Goal: Transaction & Acquisition: Purchase product/service

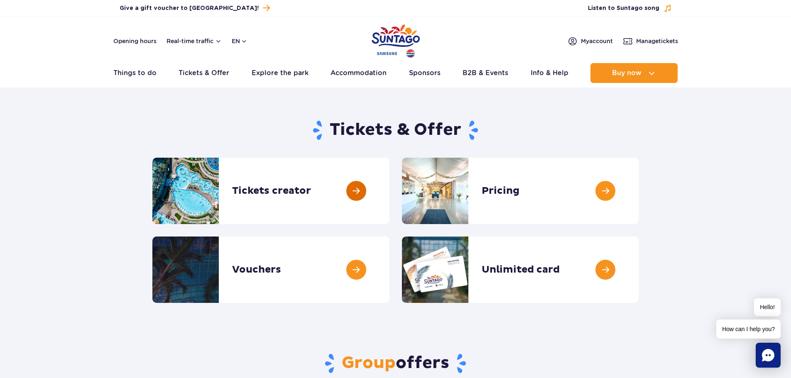
click at [390, 189] on link at bounding box center [390, 191] width 0 height 66
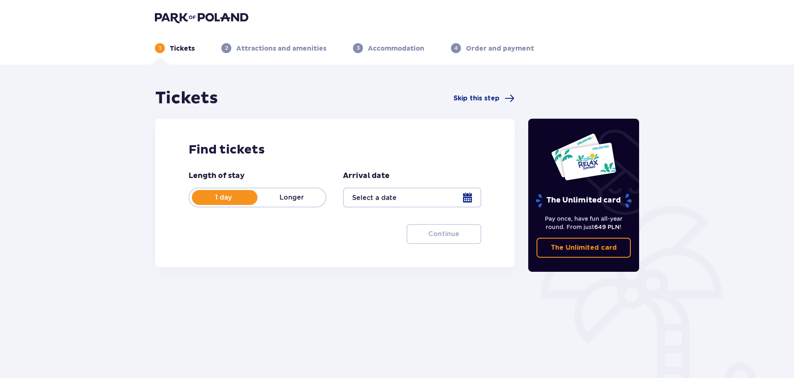
click at [467, 198] on div at bounding box center [412, 198] width 138 height 20
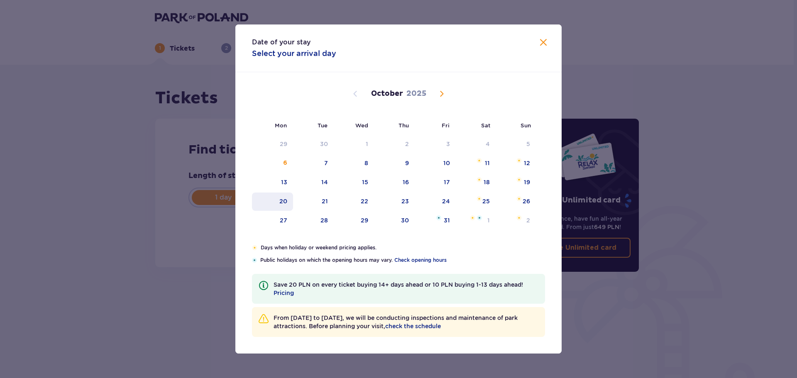
click at [287, 203] on div "20" at bounding box center [284, 201] width 8 height 8
type input "[DATE]"
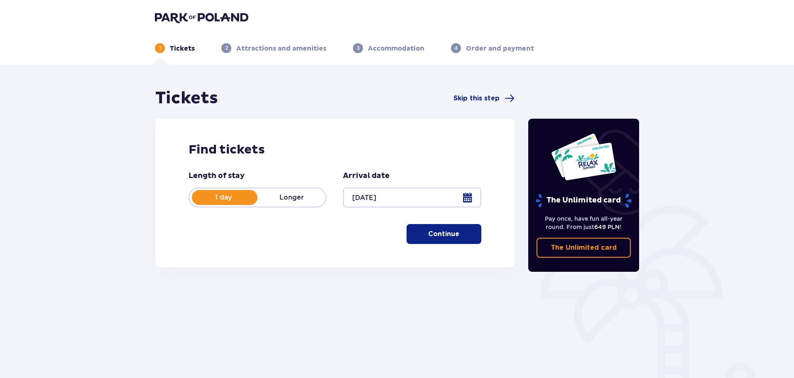
click at [434, 233] on p "Continue" at bounding box center [443, 234] width 31 height 9
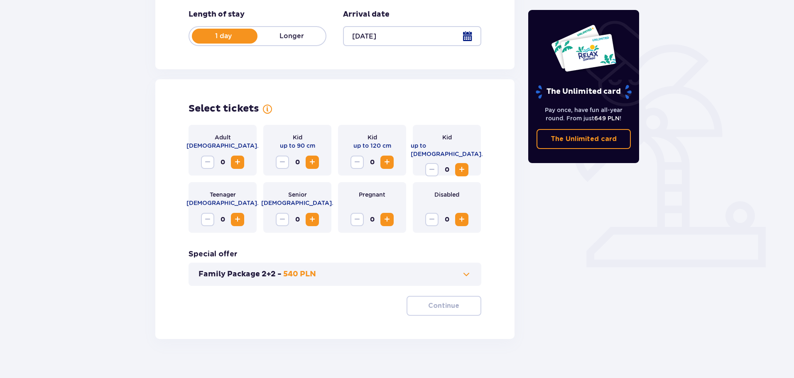
scroll to position [172, 0]
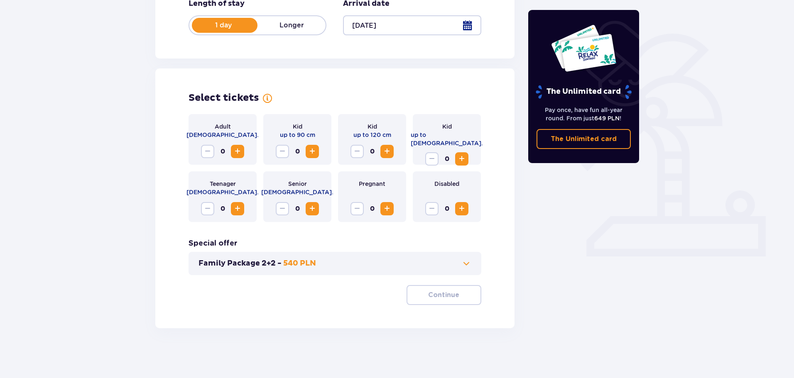
click at [462, 154] on span "Increase" at bounding box center [462, 159] width 10 height 10
click at [468, 262] on span at bounding box center [466, 264] width 10 height 10
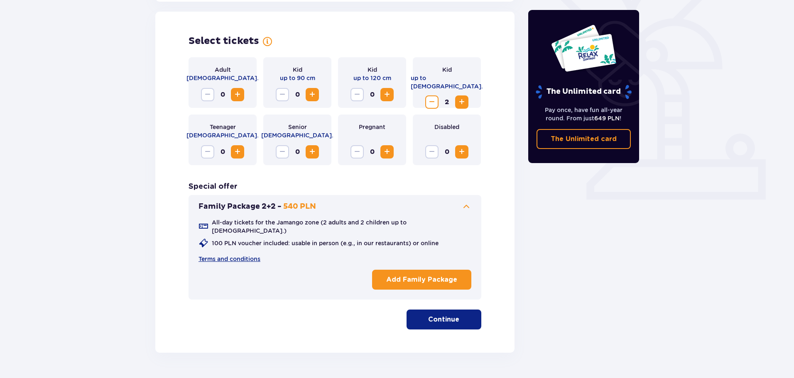
scroll to position [231, 0]
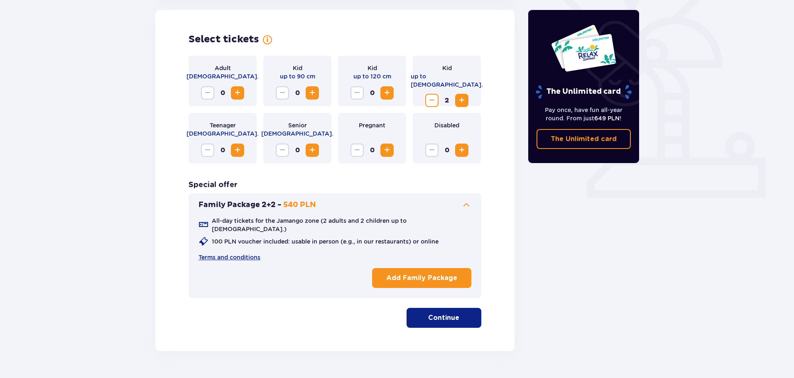
click at [430, 96] on span "Decrease" at bounding box center [432, 101] width 10 height 10
click at [241, 91] on span "Increase" at bounding box center [238, 93] width 10 height 10
click at [240, 91] on span "Increase" at bounding box center [238, 93] width 10 height 10
click at [434, 314] on p "Continue" at bounding box center [443, 318] width 31 height 9
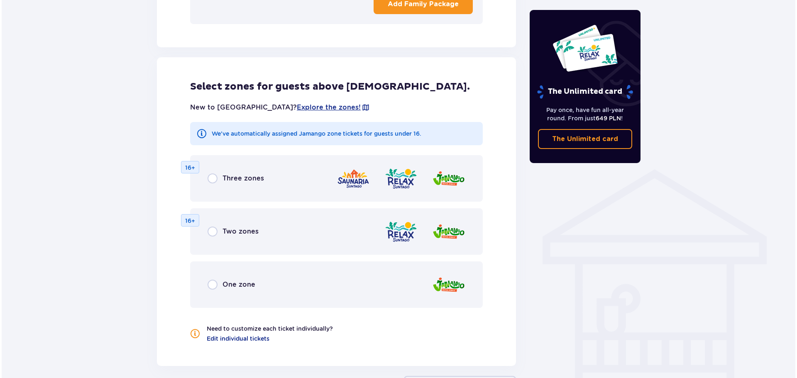
scroll to position [441, 0]
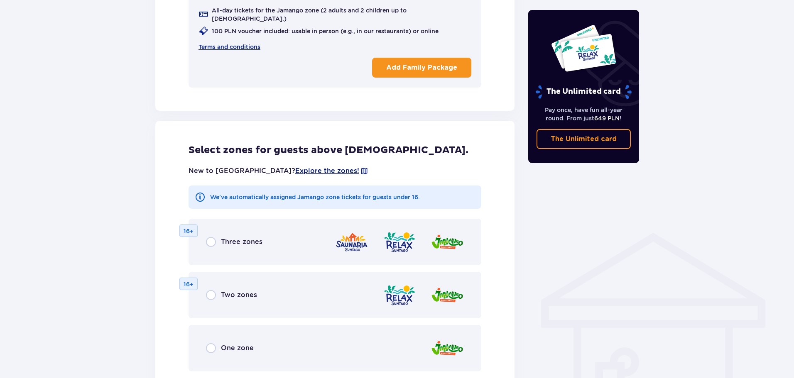
click at [295, 167] on span "Explore the zones!" at bounding box center [327, 171] width 64 height 9
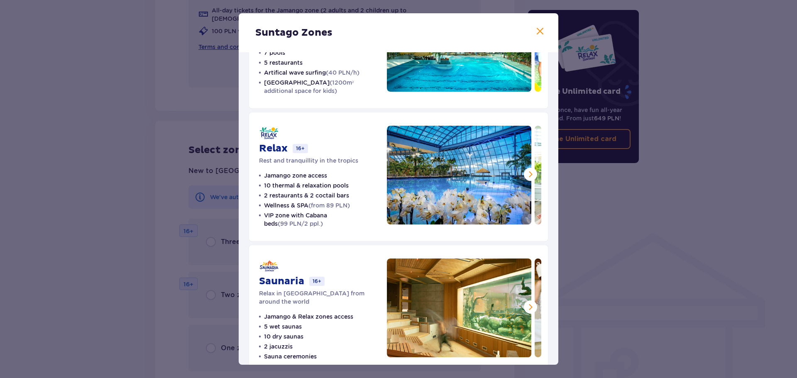
scroll to position [99, 0]
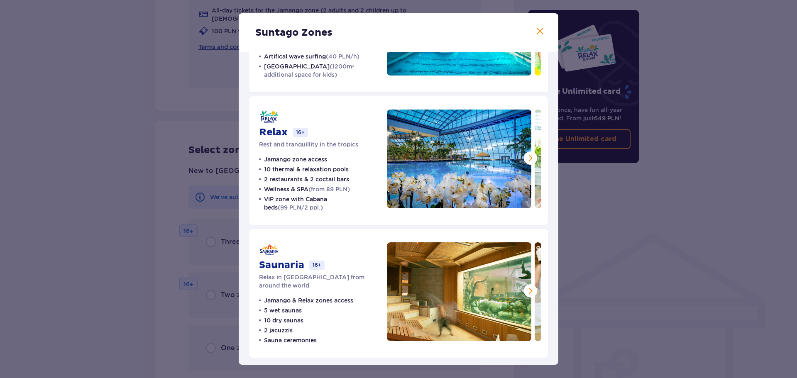
click at [526, 155] on span at bounding box center [531, 158] width 10 height 10
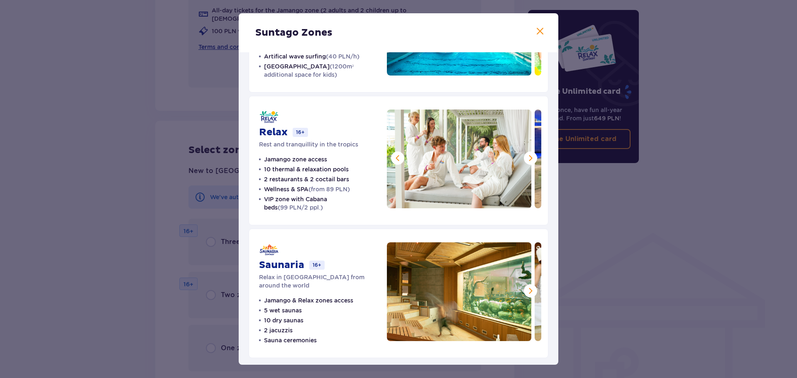
click at [528, 157] on span at bounding box center [531, 158] width 10 height 10
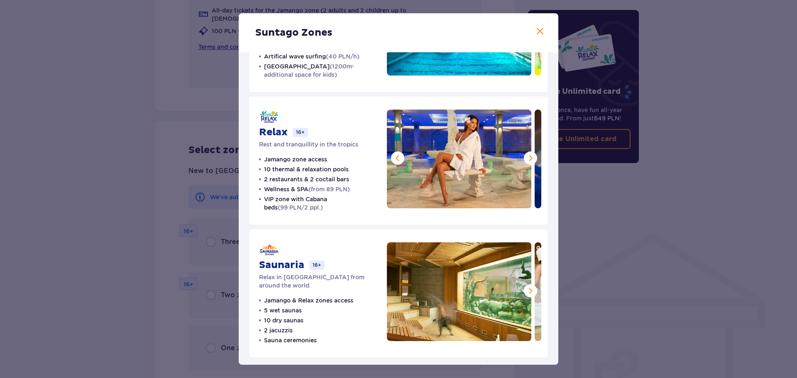
click at [528, 157] on span at bounding box center [531, 158] width 10 height 10
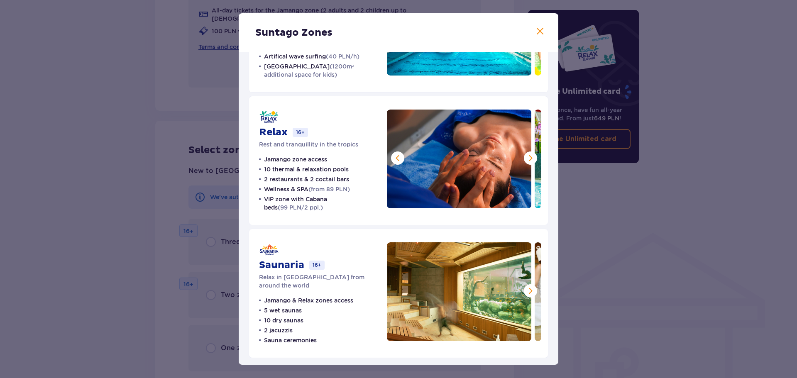
click at [527, 160] on span at bounding box center [531, 158] width 10 height 10
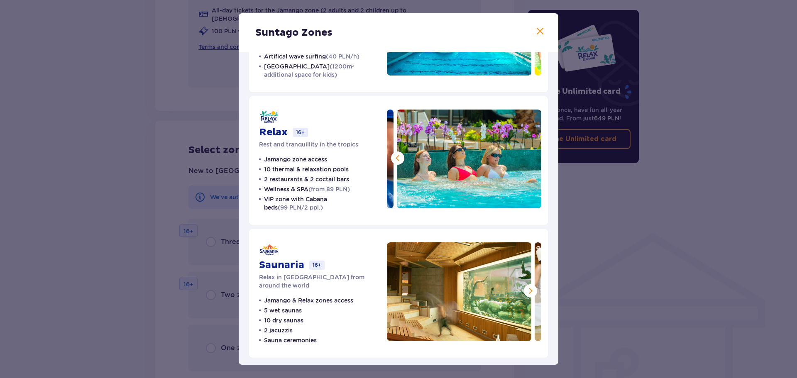
click at [527, 160] on img at bounding box center [469, 159] width 145 height 99
click at [530, 292] on span at bounding box center [531, 291] width 10 height 10
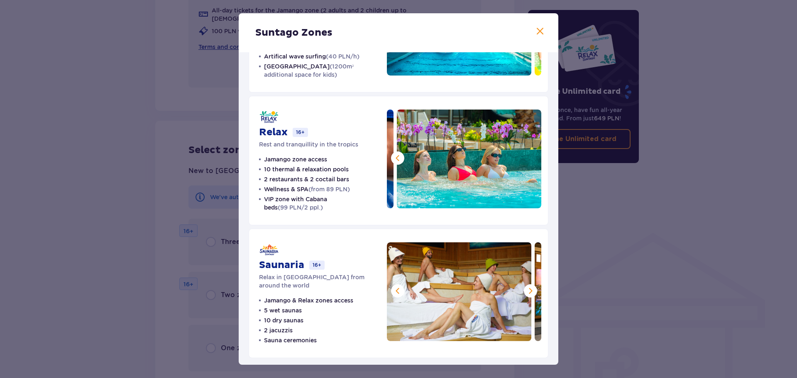
click at [529, 292] on span at bounding box center [531, 291] width 10 height 10
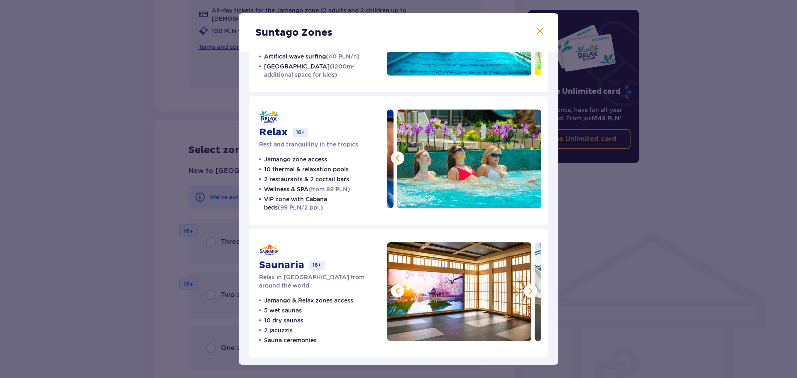
click at [529, 292] on span at bounding box center [531, 291] width 10 height 10
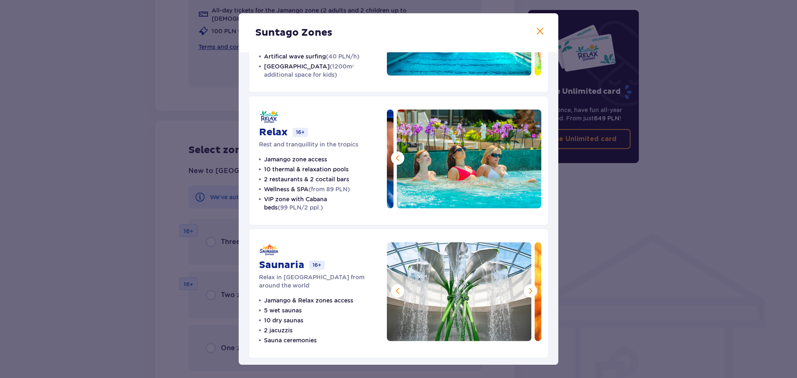
click at [526, 292] on span at bounding box center [531, 291] width 10 height 10
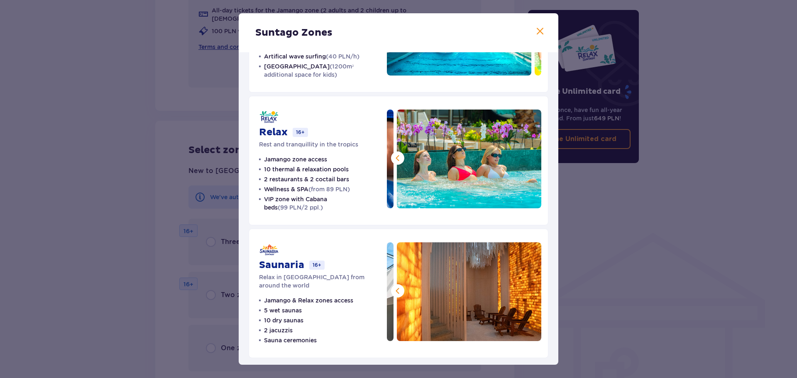
click at [525, 292] on img at bounding box center [469, 292] width 145 height 99
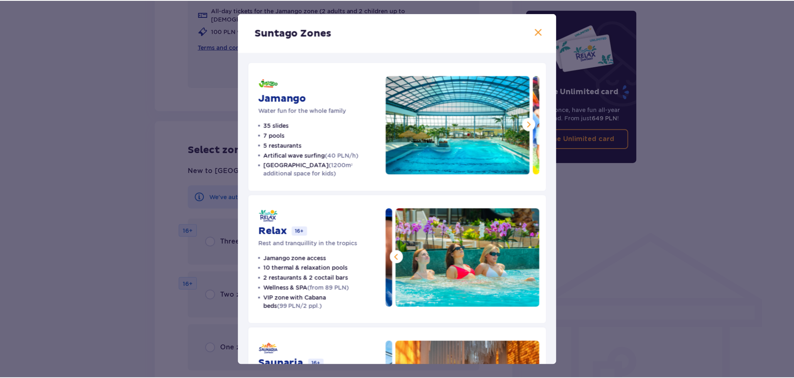
scroll to position [0, 0]
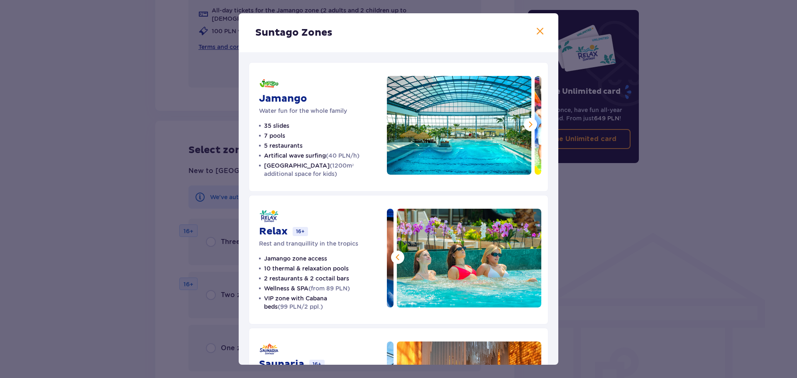
click at [528, 126] on span at bounding box center [531, 125] width 10 height 10
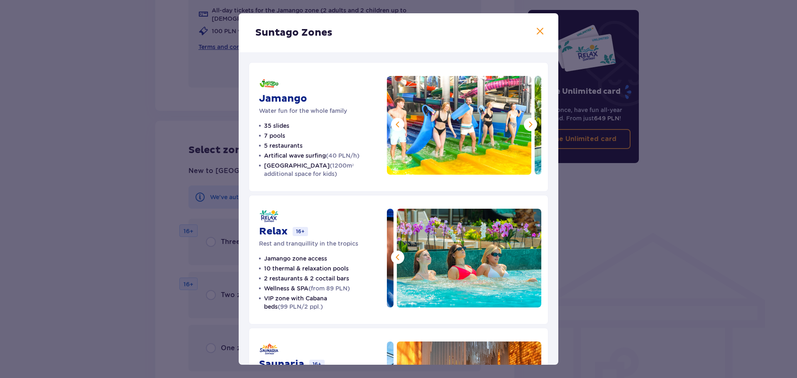
click at [528, 122] on span at bounding box center [531, 125] width 10 height 10
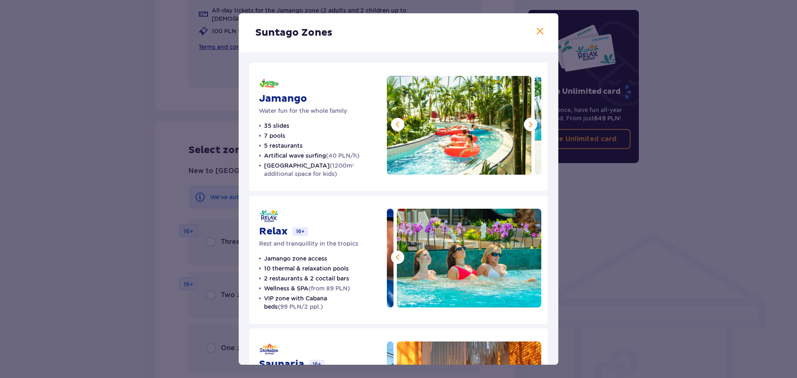
click at [528, 126] on span at bounding box center [531, 125] width 10 height 10
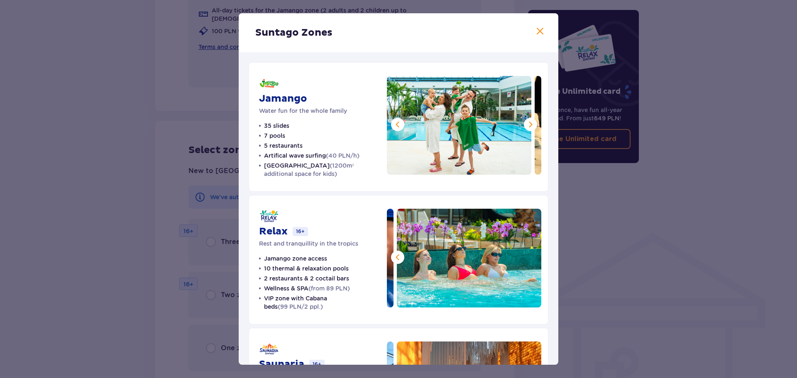
click at [528, 126] on span at bounding box center [531, 125] width 10 height 10
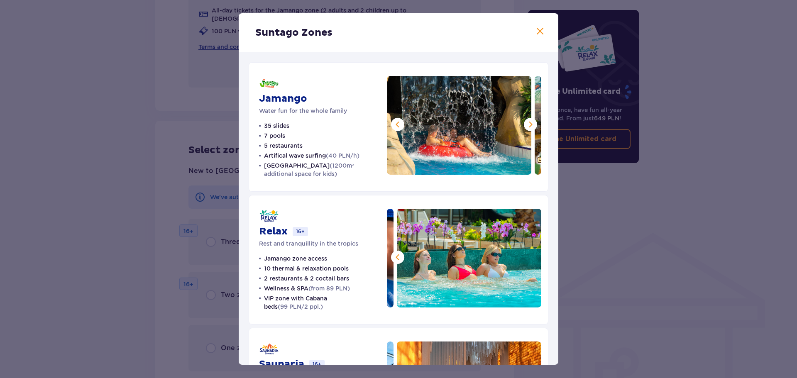
click at [528, 126] on span at bounding box center [531, 125] width 10 height 10
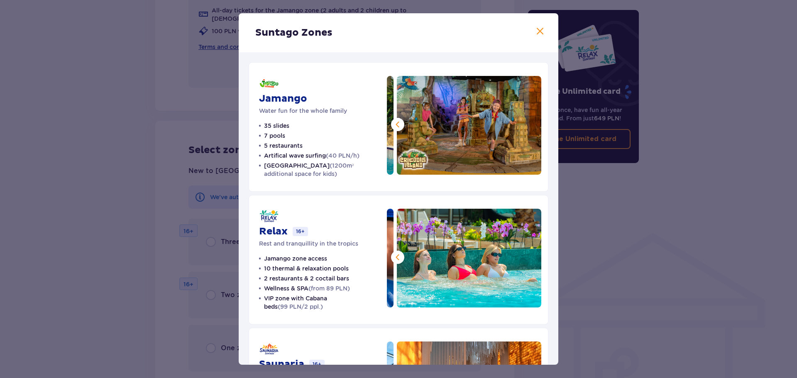
click at [536, 33] on span at bounding box center [540, 32] width 10 height 10
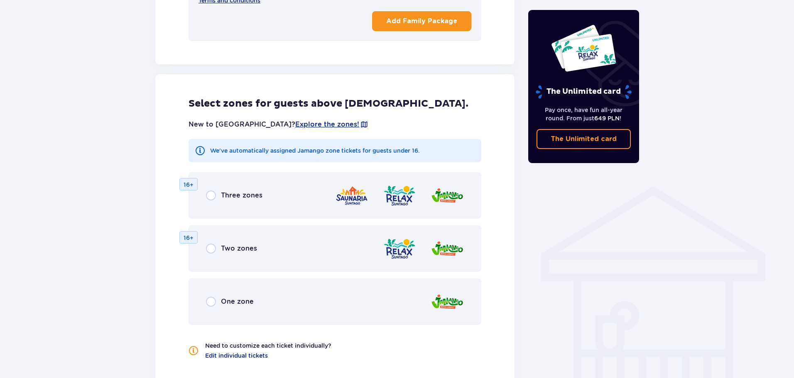
scroll to position [566, 0]
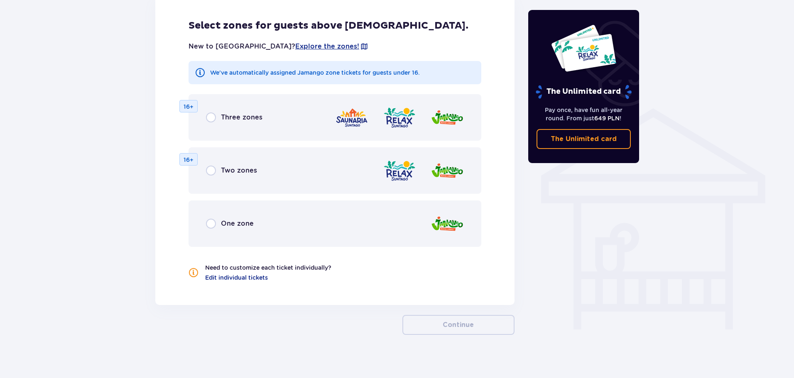
click at [210, 219] on input "radio" at bounding box center [211, 224] width 10 height 10
radio input "true"
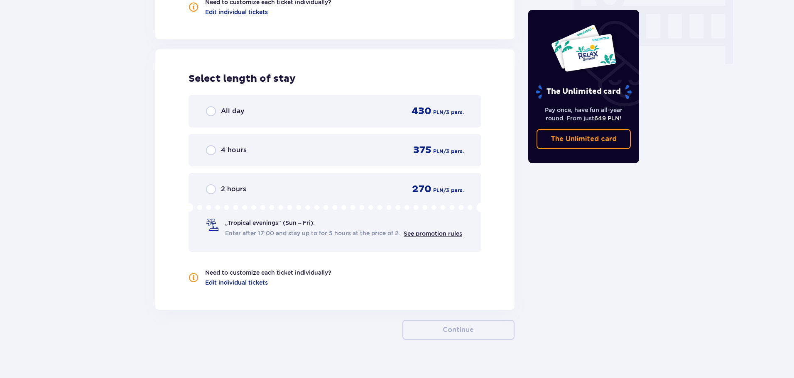
scroll to position [837, 0]
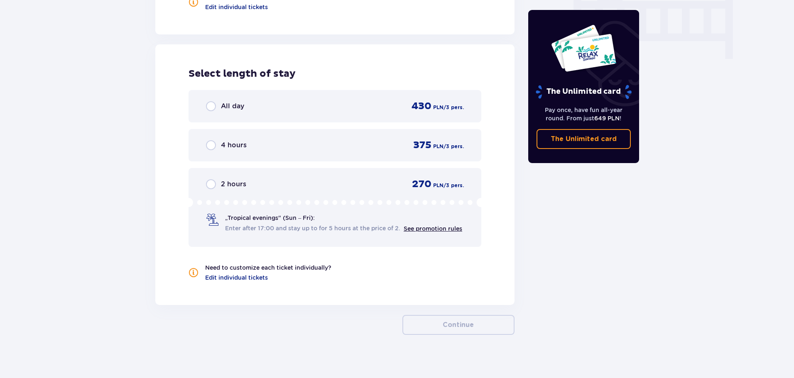
click at [238, 141] on span "4 hours" at bounding box center [234, 145] width 26 height 9
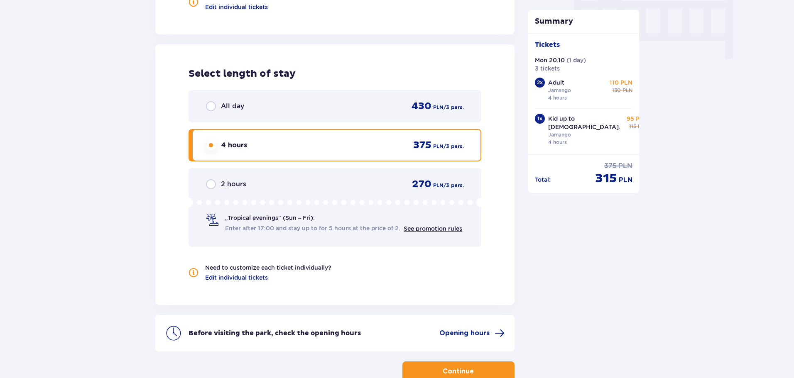
click at [466, 321] on div "Before visiting the park, check the opening hours Opening hours" at bounding box center [334, 333] width 359 height 37
click at [466, 329] on span "Opening hours" at bounding box center [464, 333] width 50 height 9
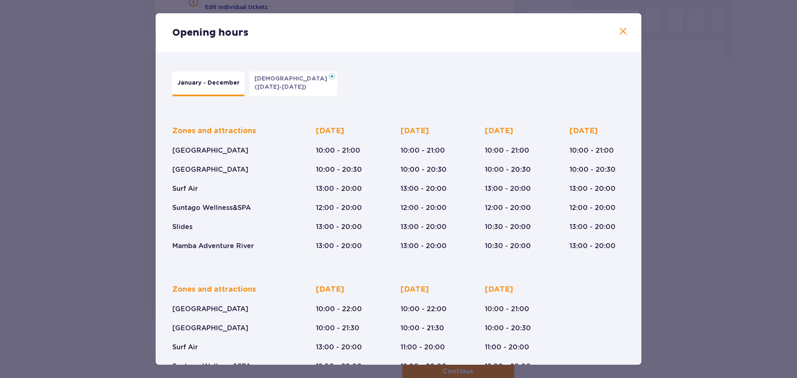
click at [619, 30] on span at bounding box center [623, 32] width 10 height 10
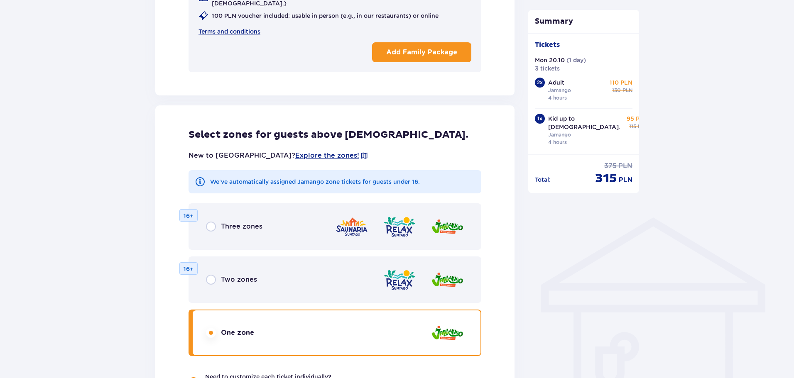
scroll to position [255, 0]
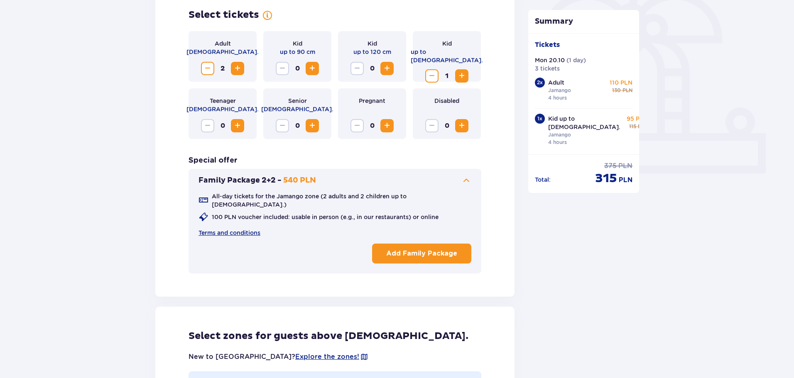
click at [432, 71] on span "Decrease" at bounding box center [432, 76] width 10 height 10
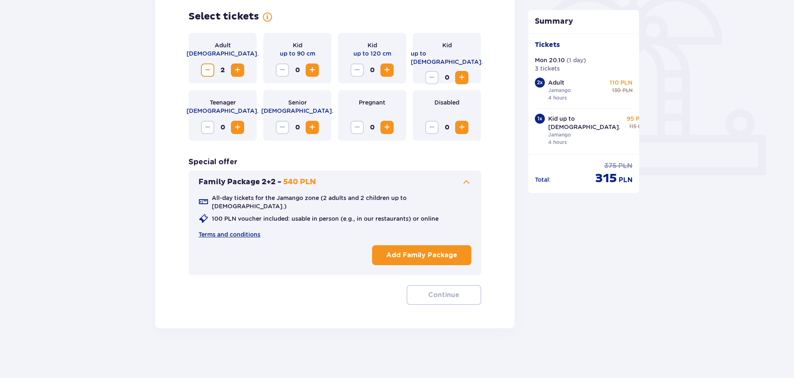
scroll to position [247, 0]
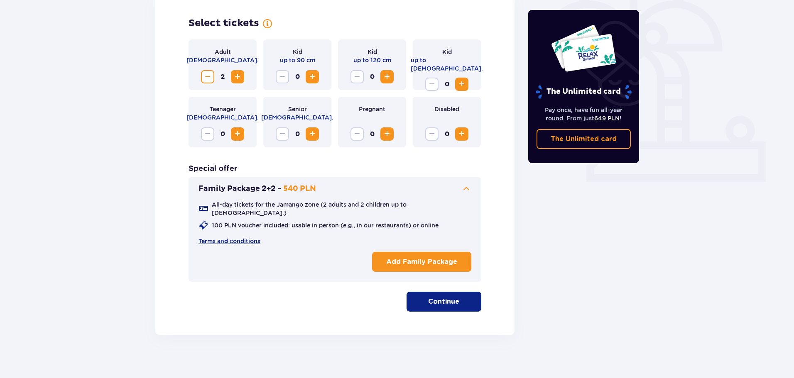
drag, startPoint x: 457, startPoint y: 300, endPoint x: 454, endPoint y: 302, distance: 4.3
click at [457, 300] on span "button" at bounding box center [461, 302] width 10 height 10
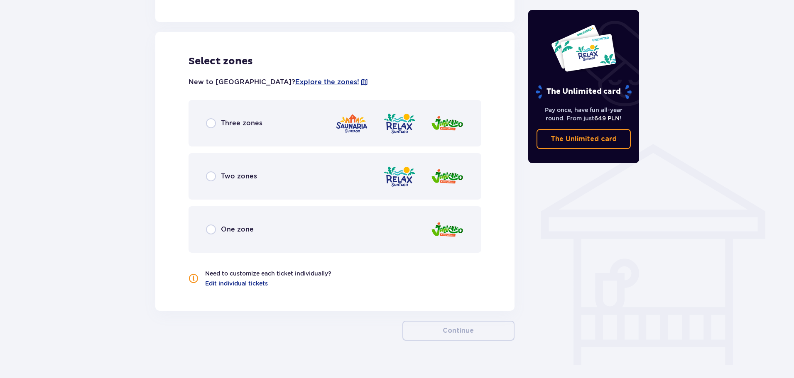
scroll to position [536, 0]
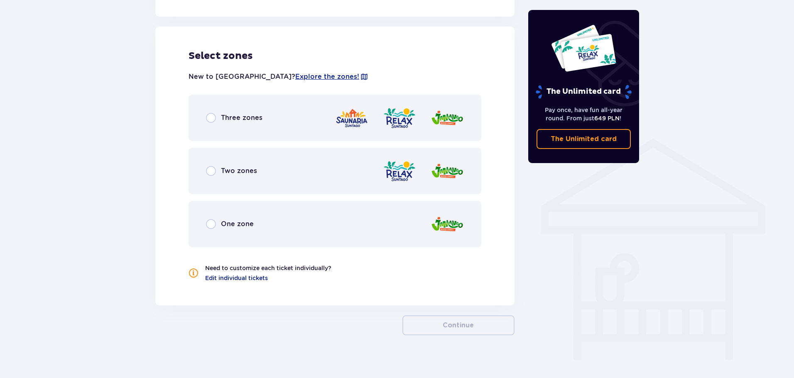
click at [228, 220] on span "One zone" at bounding box center [237, 224] width 33 height 9
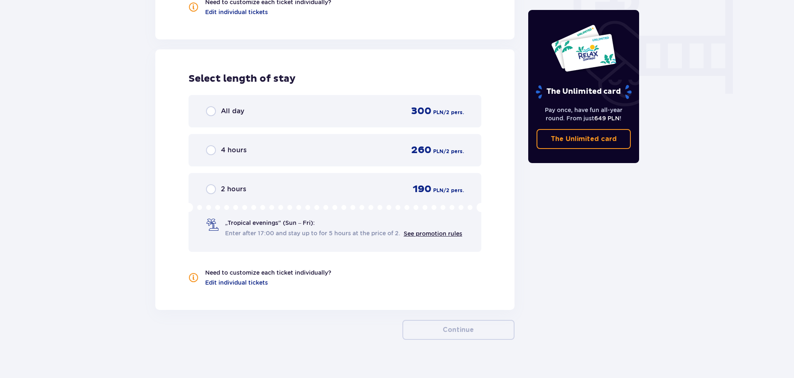
scroll to position [807, 0]
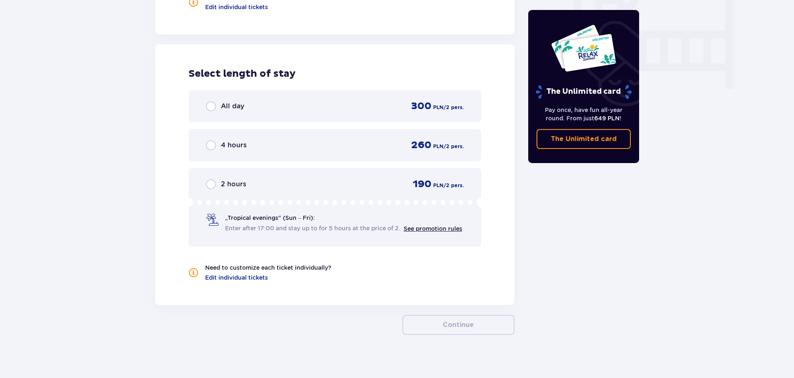
click at [234, 141] on span "4 hours" at bounding box center [234, 145] width 26 height 9
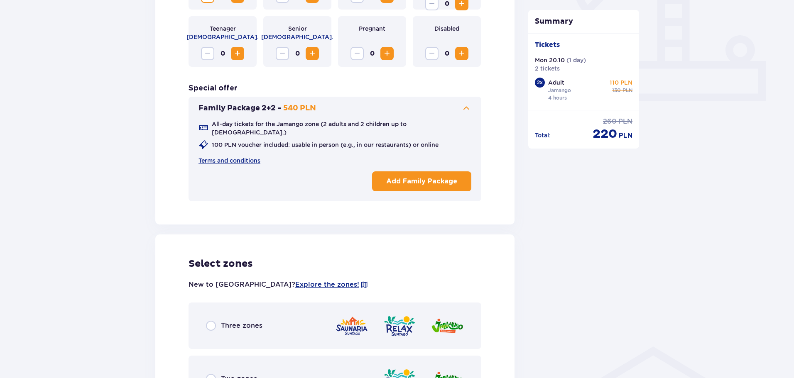
scroll to position [314, 0]
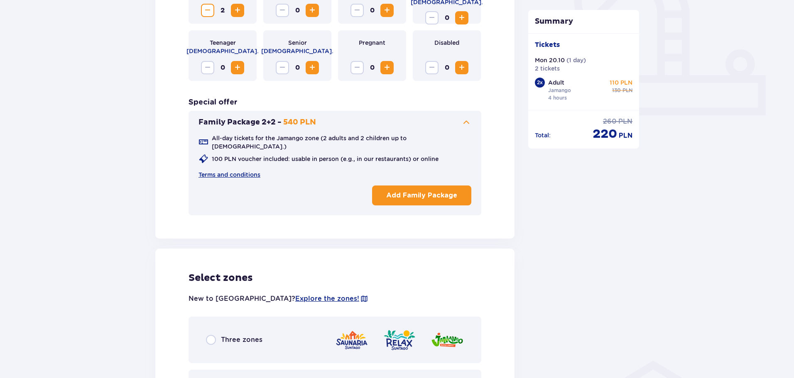
click at [412, 191] on p "Add Family Package" at bounding box center [421, 195] width 71 height 9
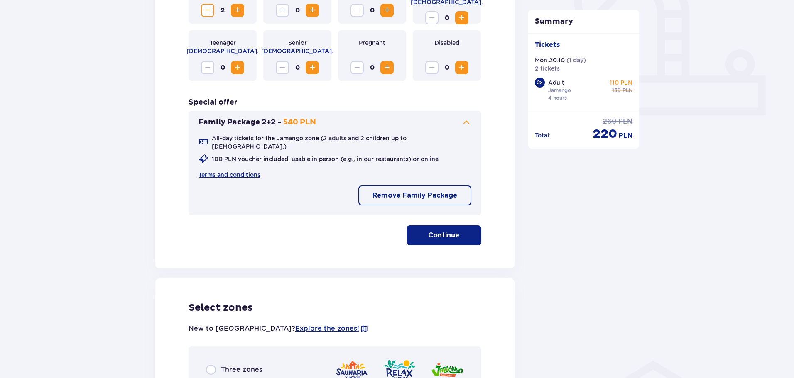
click at [428, 231] on p "Continue" at bounding box center [443, 235] width 31 height 9
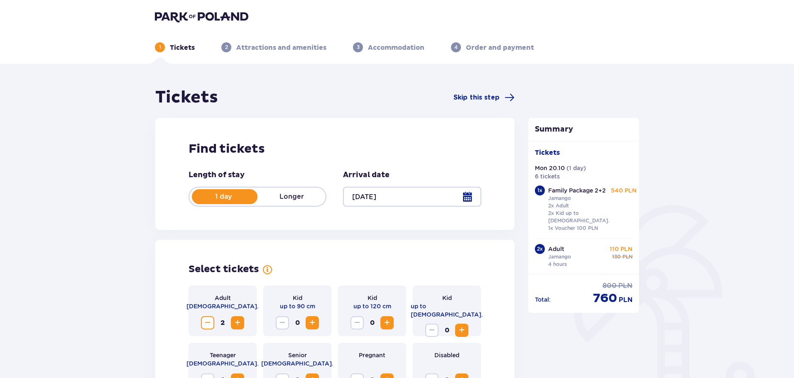
scroll to position [0, 0]
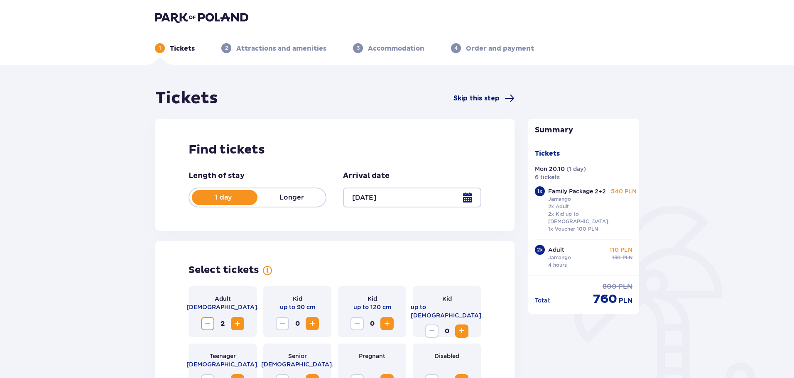
click at [476, 98] on span "Skip this step" at bounding box center [477, 98] width 46 height 9
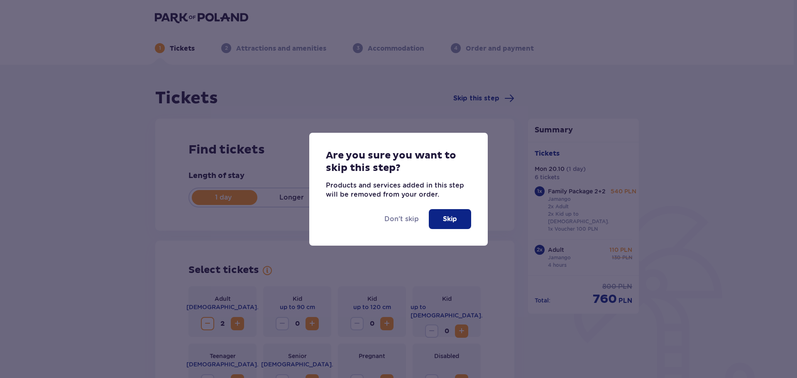
click at [454, 222] on p "Skip" at bounding box center [450, 219] width 14 height 9
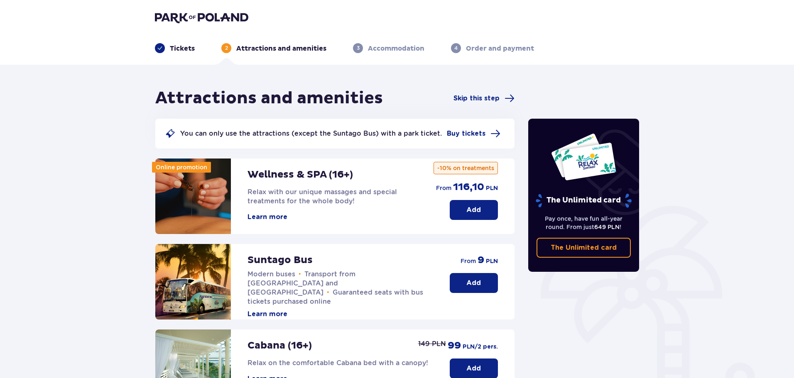
click at [168, 15] on img at bounding box center [201, 18] width 93 height 12
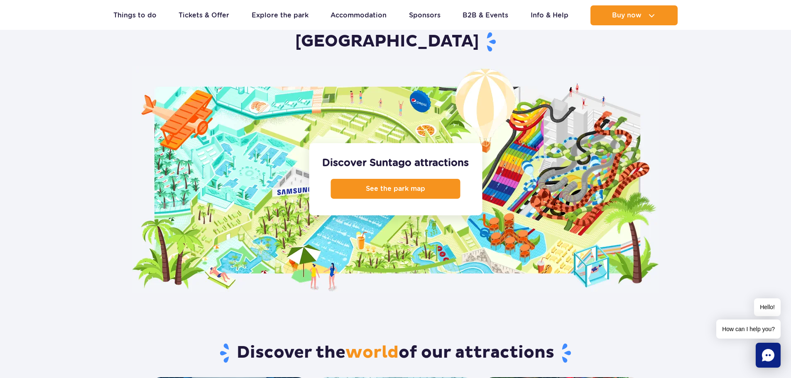
scroll to position [831, 0]
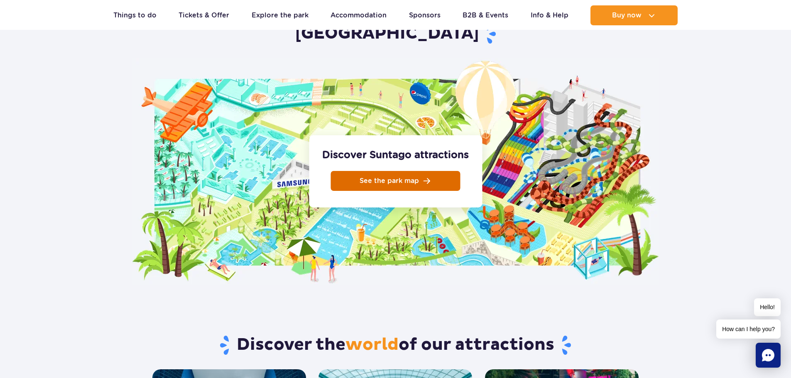
click at [385, 178] on span "See the park map" at bounding box center [389, 181] width 59 height 7
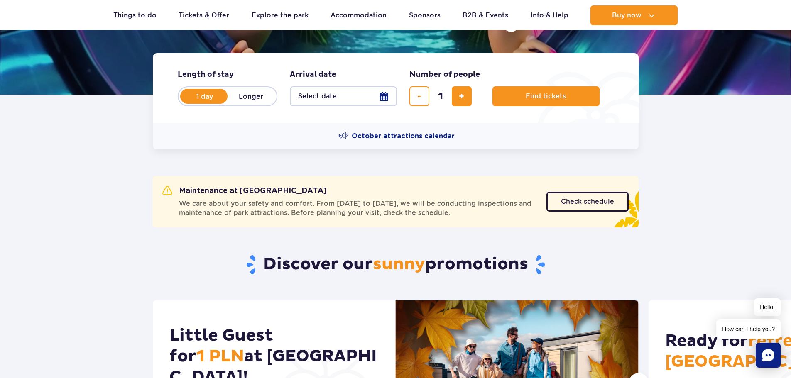
scroll to position [83, 0]
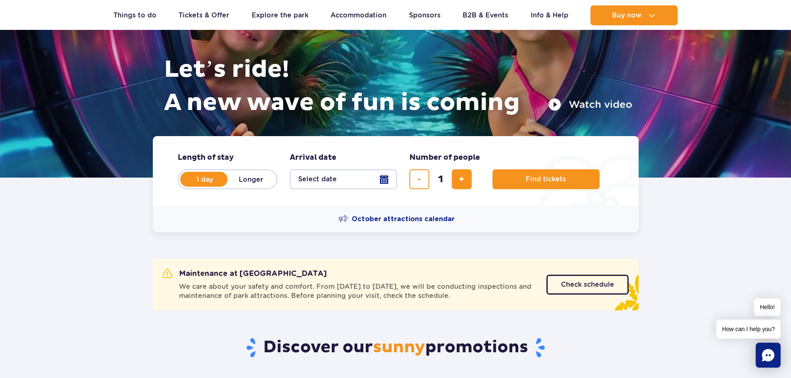
click at [351, 179] on button "Select date" at bounding box center [343, 179] width 107 height 20
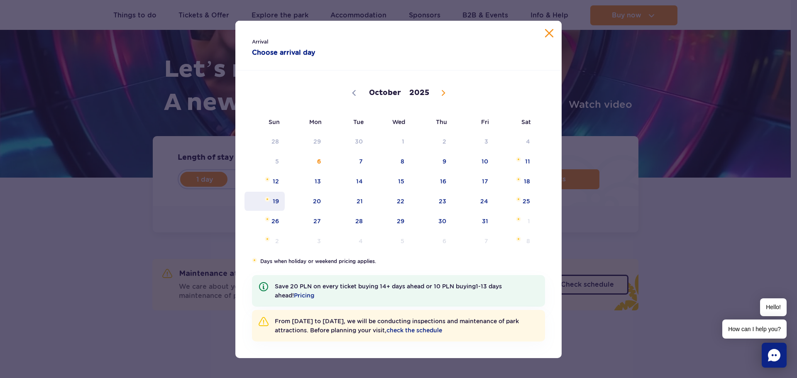
click at [274, 202] on span "19" at bounding box center [265, 201] width 42 height 19
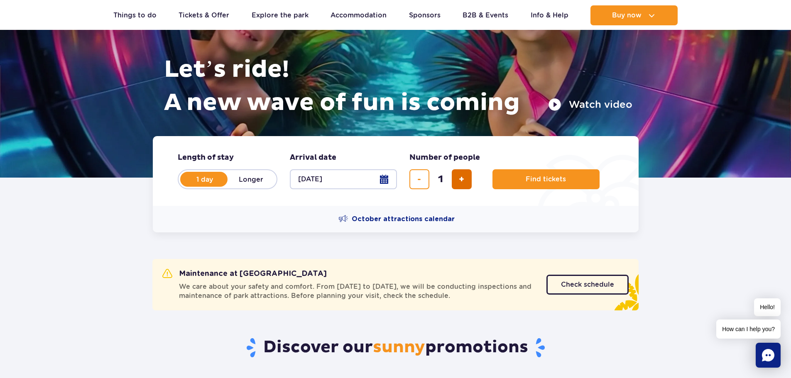
click at [458, 181] on button "add ticket" at bounding box center [462, 179] width 20 height 20
type input "2"
click at [518, 180] on button "Find tickets" at bounding box center [546, 179] width 107 height 20
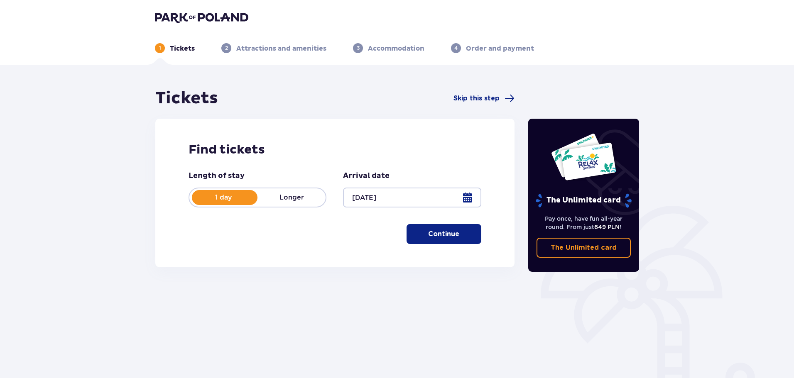
click at [420, 230] on button "Continue" at bounding box center [444, 234] width 75 height 20
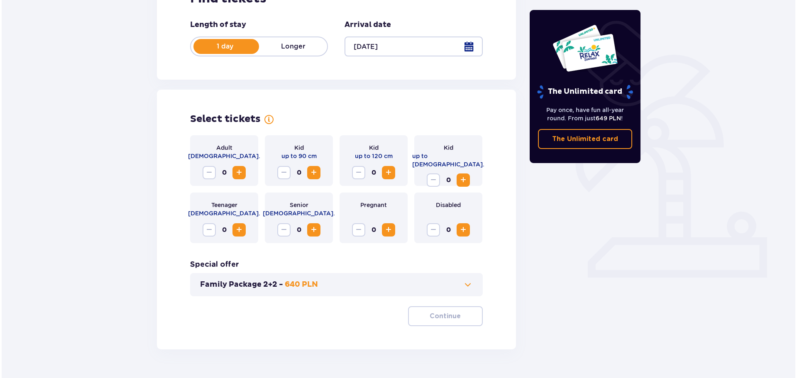
scroll to position [172, 0]
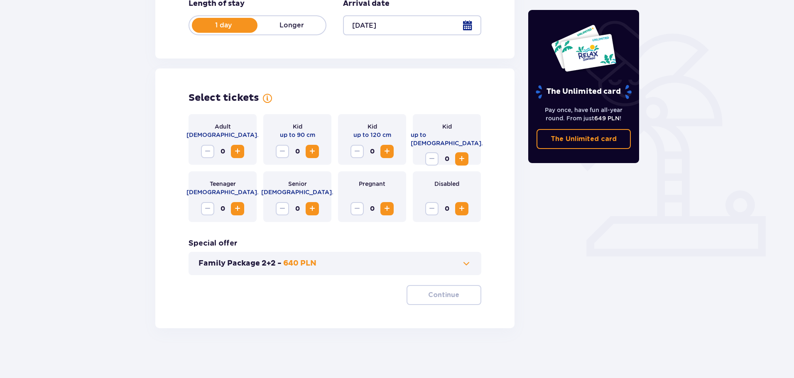
click at [471, 28] on div at bounding box center [412, 25] width 138 height 20
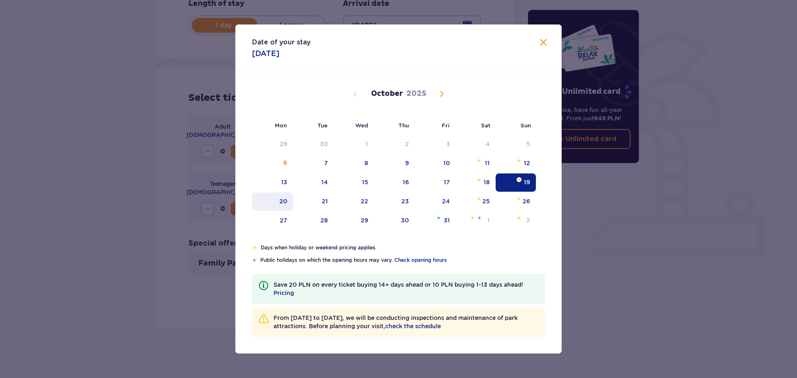
click at [277, 199] on div "20" at bounding box center [272, 202] width 41 height 18
type input "20.10.25"
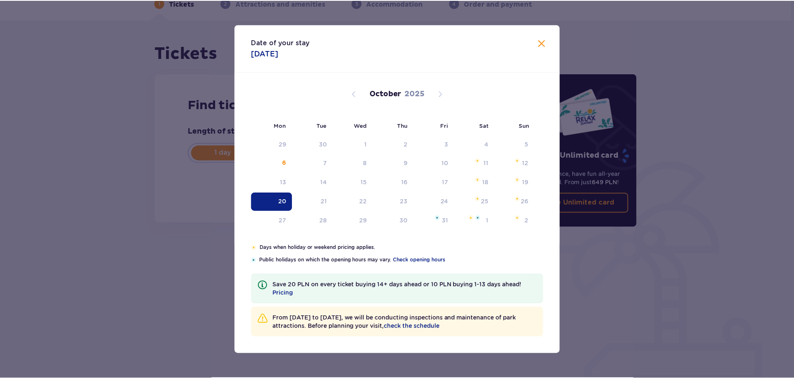
scroll to position [45, 0]
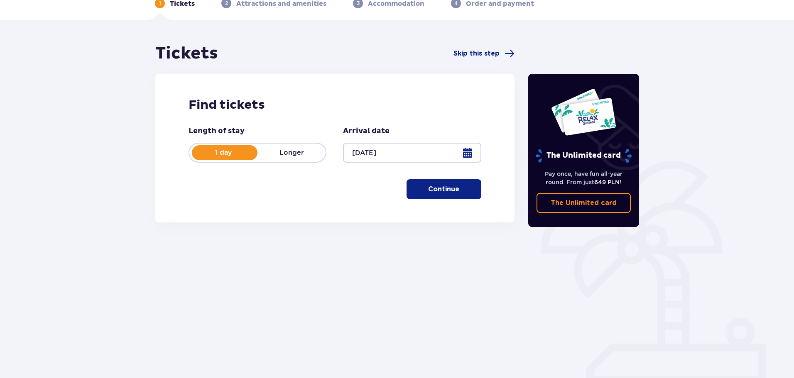
click at [446, 185] on p "Continue" at bounding box center [443, 189] width 31 height 9
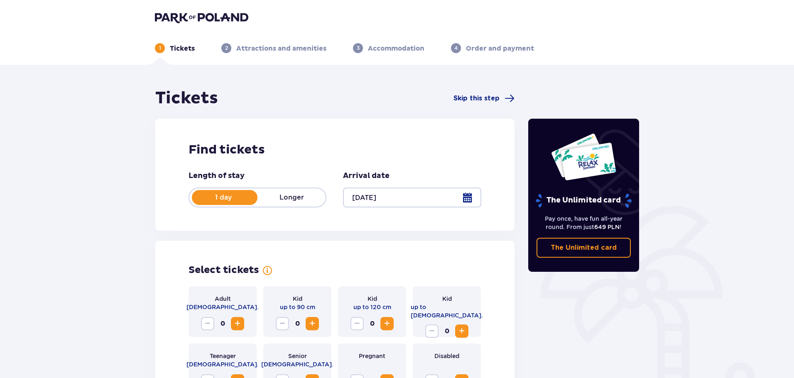
drag, startPoint x: 162, startPoint y: 17, endPoint x: 170, endPoint y: 34, distance: 18.6
click at [162, 17] on img at bounding box center [201, 18] width 93 height 12
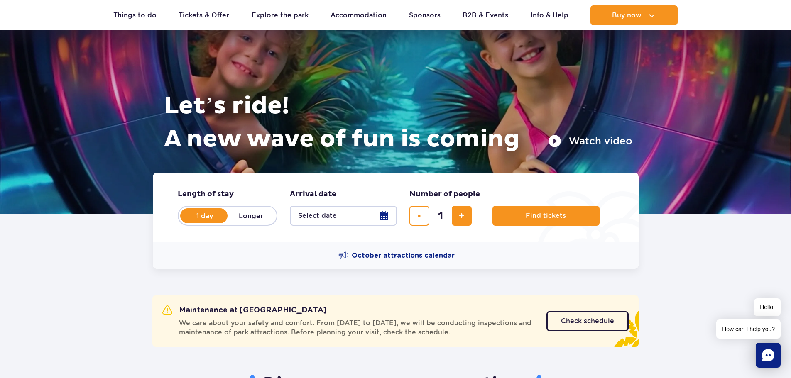
scroll to position [125, 0]
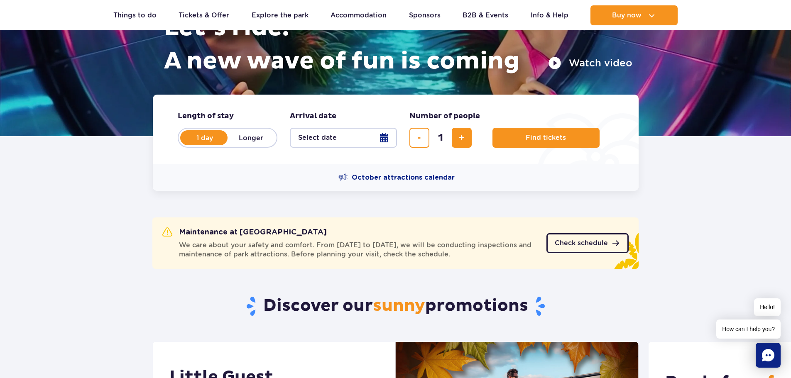
click at [574, 245] on span "Check schedule" at bounding box center [581, 243] width 53 height 7
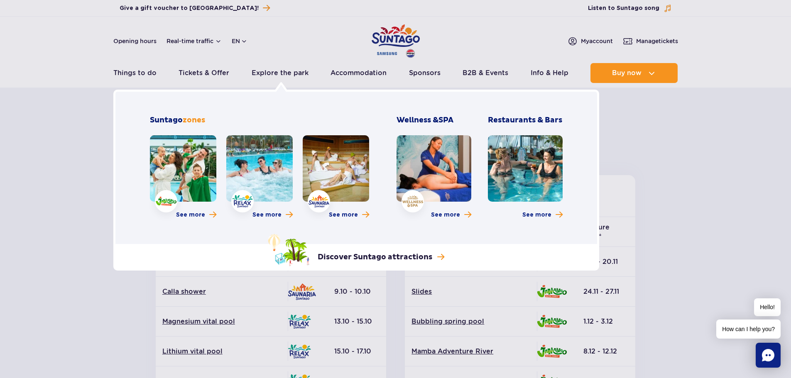
click at [188, 184] on link at bounding box center [183, 168] width 66 height 66
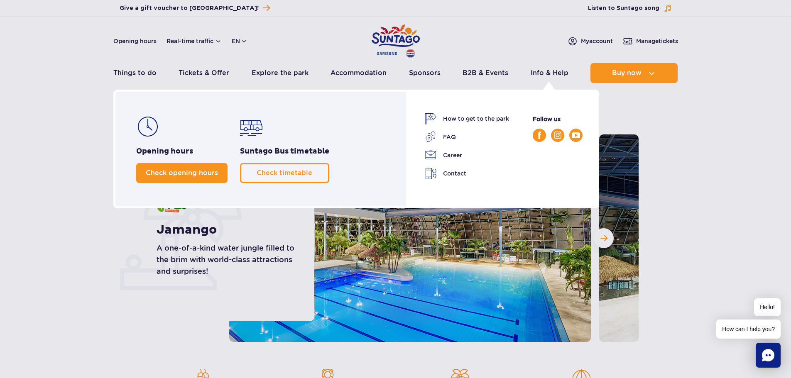
click at [166, 174] on span "Check opening hours" at bounding box center [182, 173] width 72 height 8
